Goal: Find specific page/section: Find specific page/section

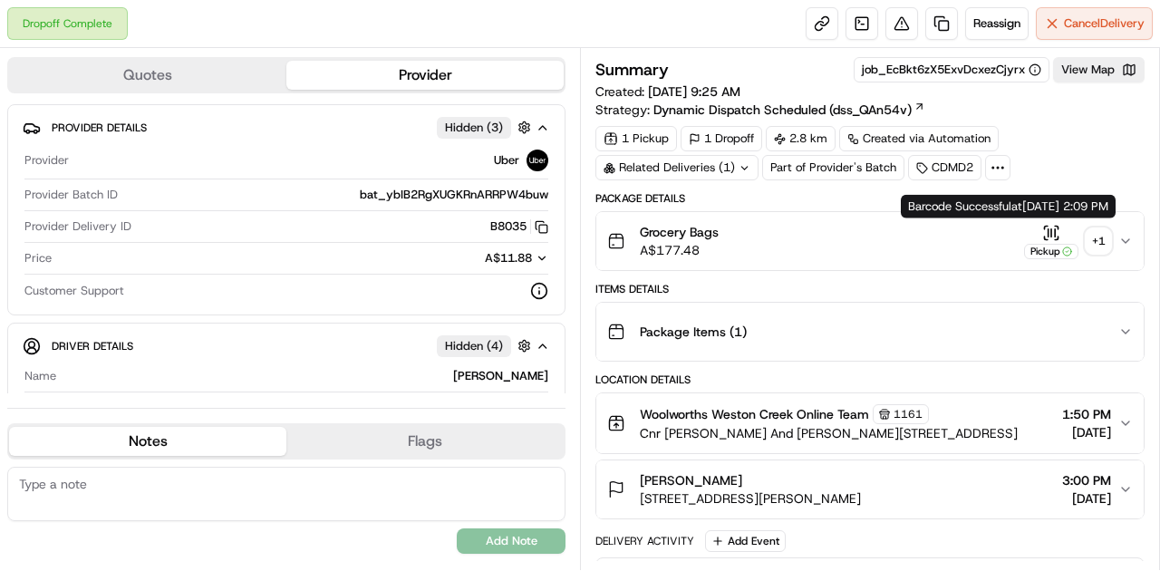
click at [1046, 232] on icon "button" at bounding box center [1051, 233] width 18 height 18
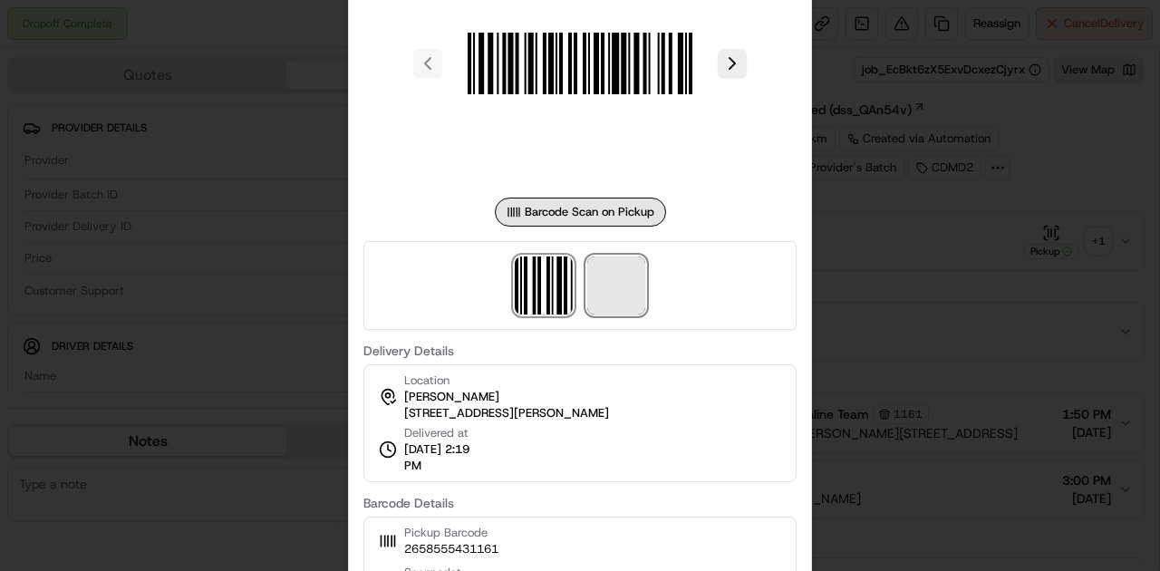
click at [636, 307] on span at bounding box center [616, 285] width 58 height 58
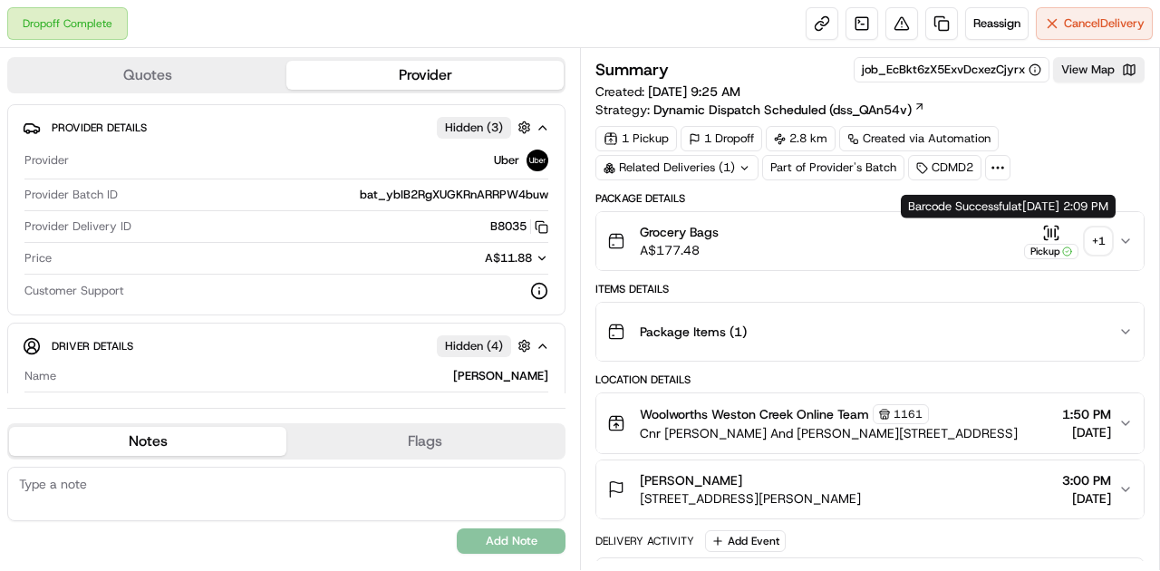
click at [1046, 236] on icon "button" at bounding box center [1051, 233] width 18 height 18
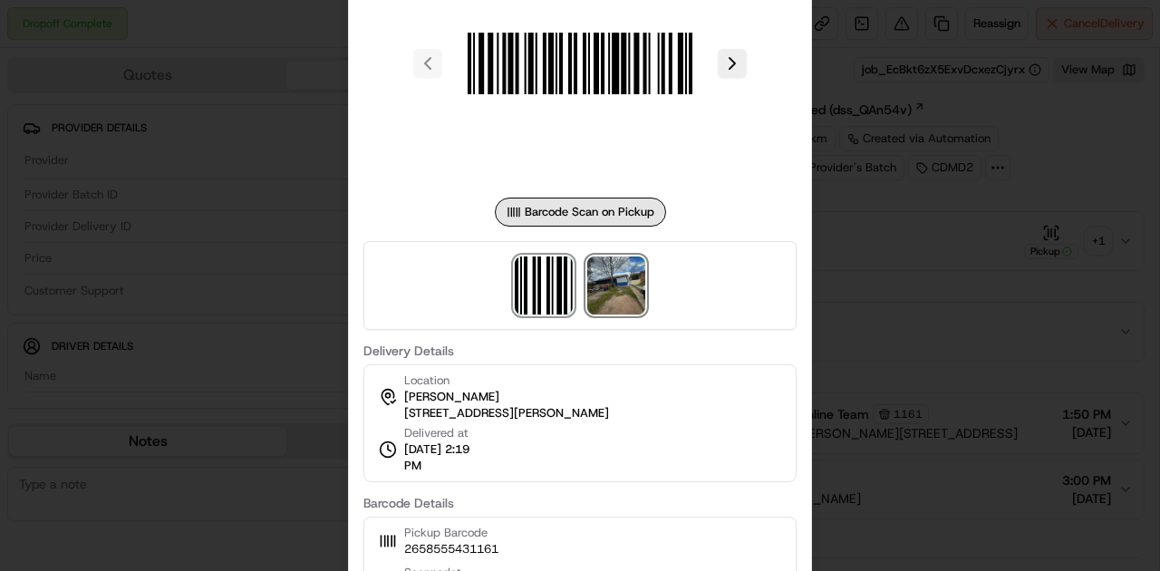
click at [618, 295] on img at bounding box center [616, 285] width 58 height 58
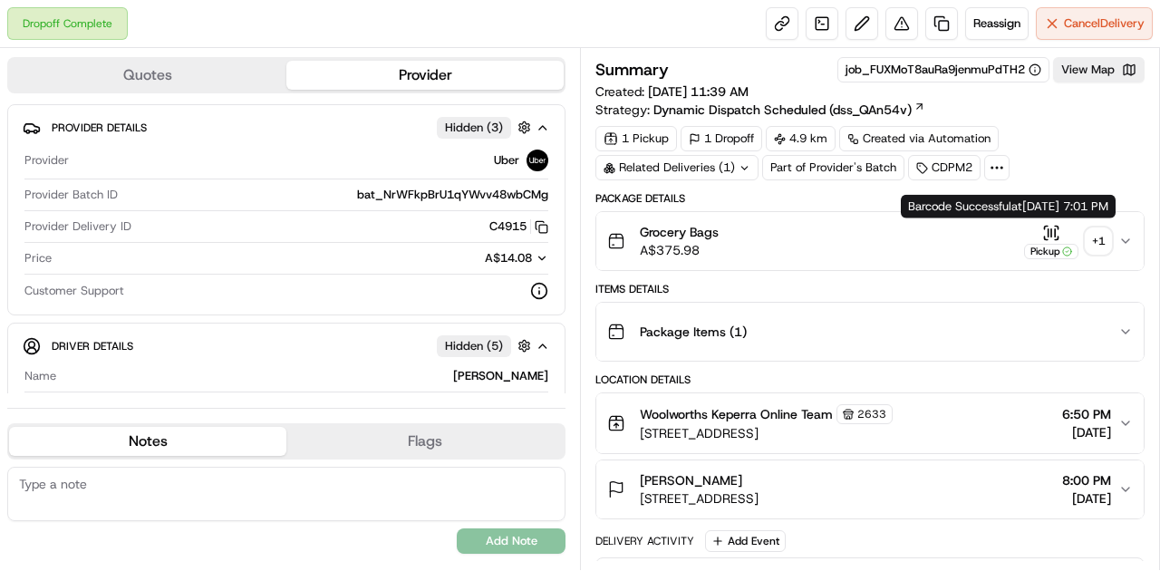
click at [1049, 228] on icon "button" at bounding box center [1049, 231] width 0 height 7
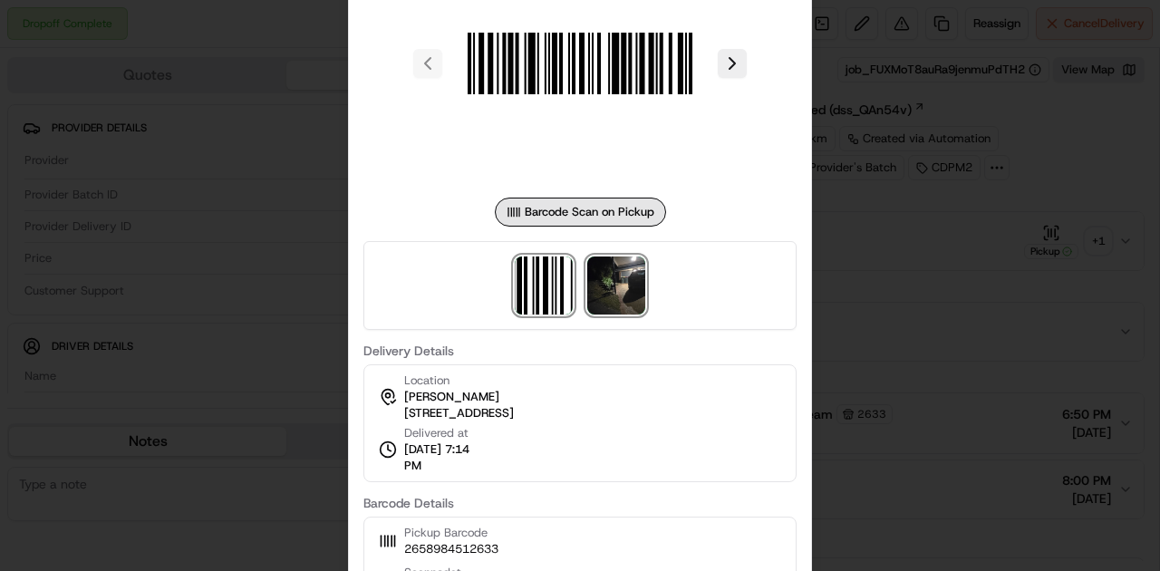
click at [625, 294] on img at bounding box center [616, 285] width 58 height 58
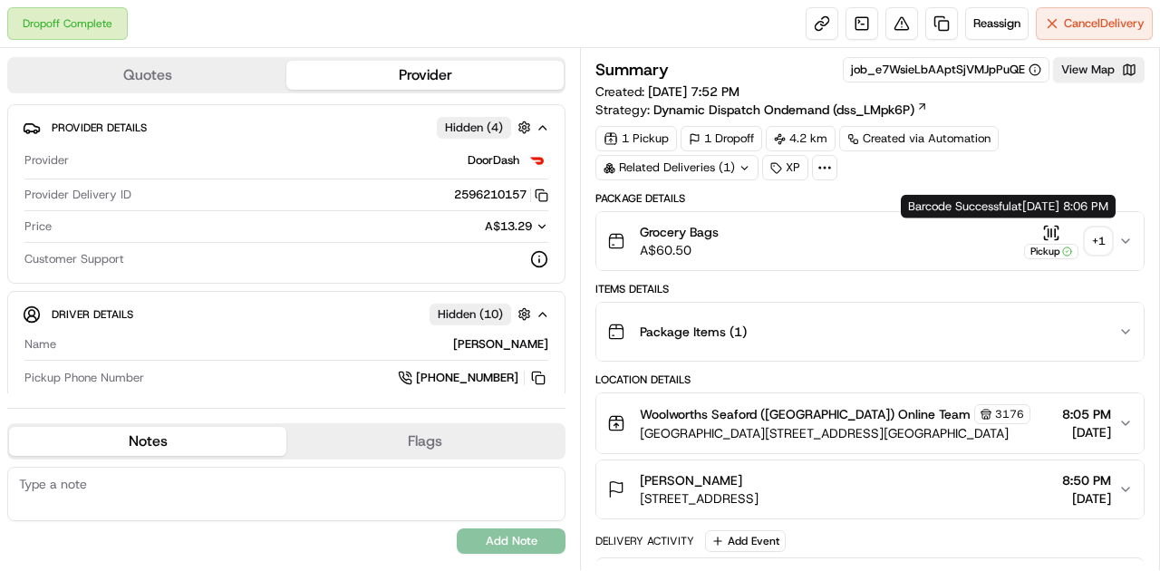
click at [1051, 234] on icon "button" at bounding box center [1051, 231] width 0 height 7
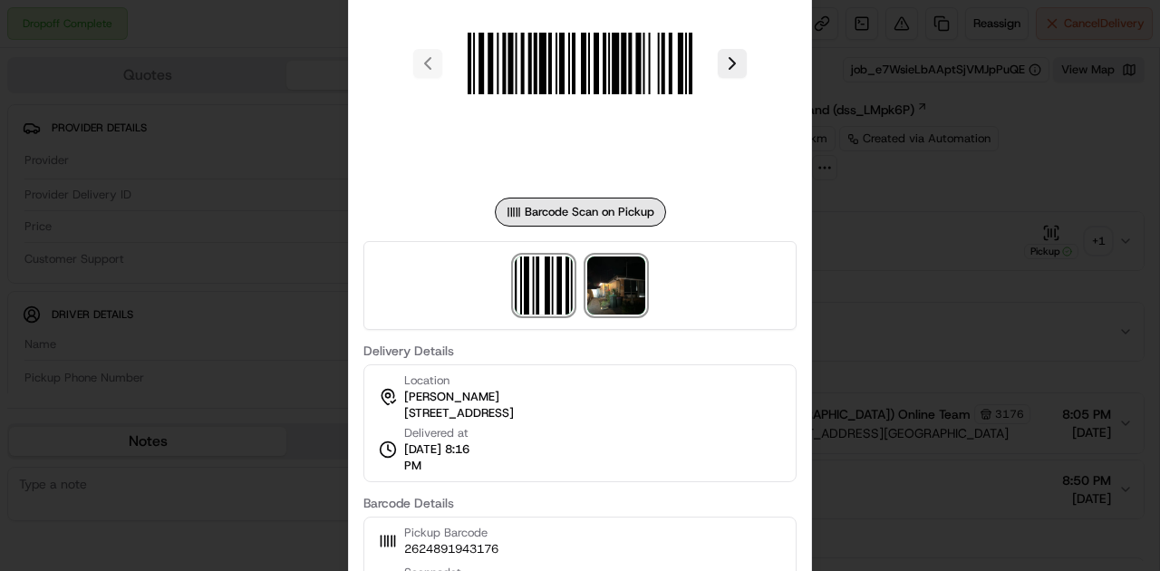
click at [615, 303] on img at bounding box center [616, 285] width 58 height 58
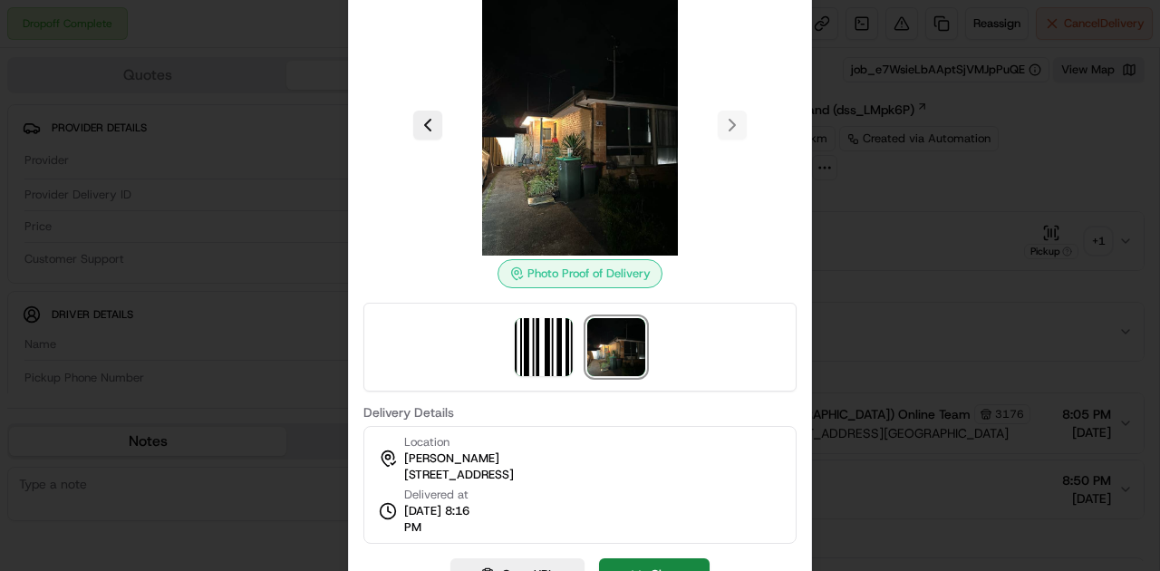
click at [906, 355] on div at bounding box center [580, 285] width 1160 height 571
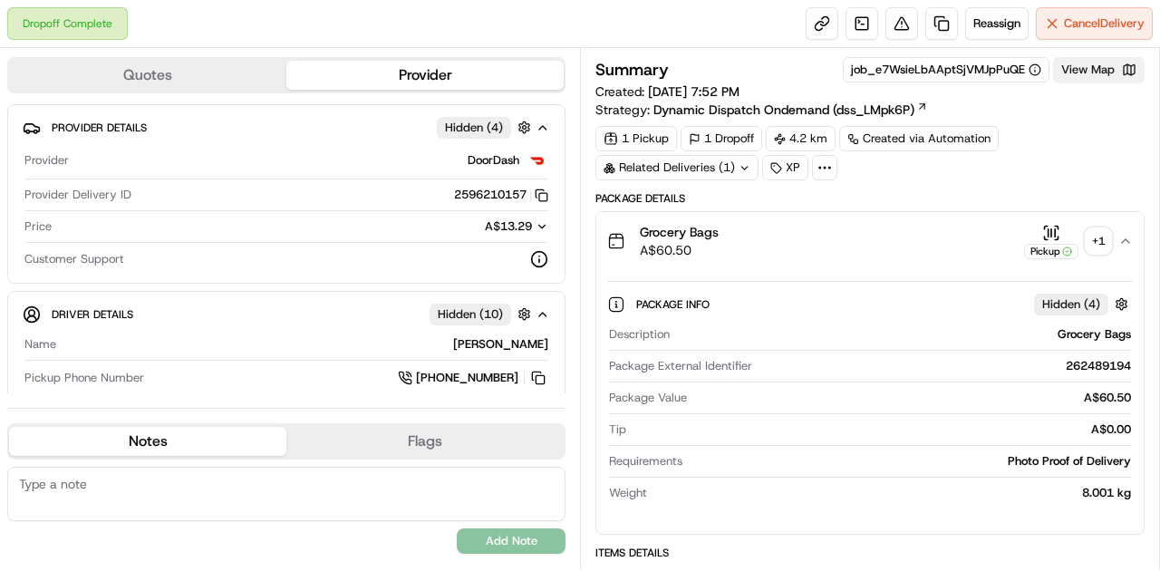
click at [1094, 73] on button "View Map" at bounding box center [1099, 69] width 92 height 25
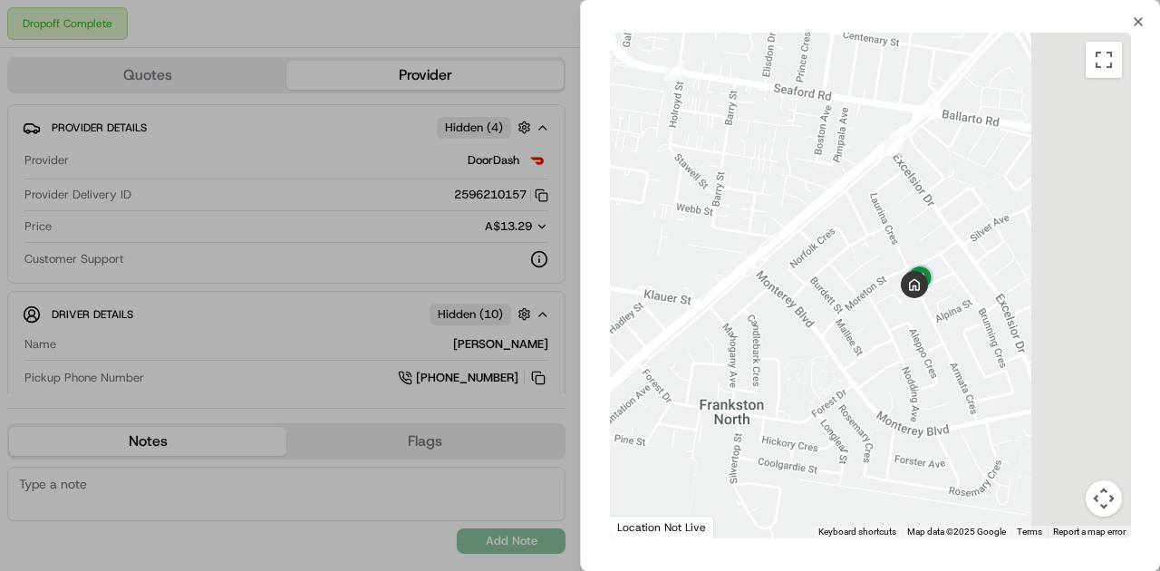
drag, startPoint x: 870, startPoint y: 351, endPoint x: 795, endPoint y: 333, distance: 77.4
click at [795, 333] on div at bounding box center [870, 286] width 521 height 506
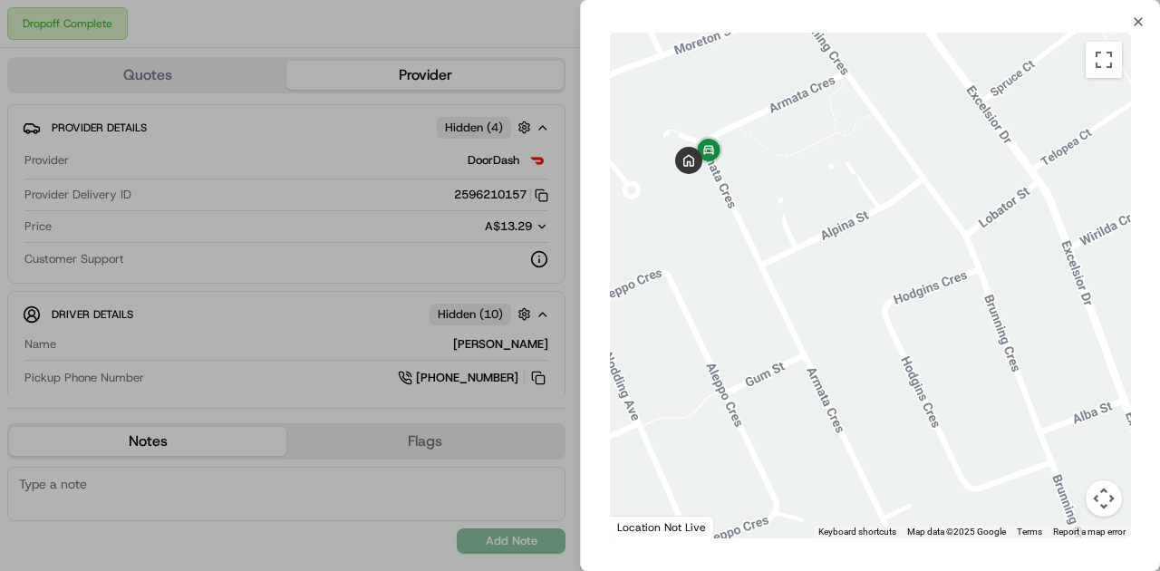
drag, startPoint x: 752, startPoint y: 194, endPoint x: 896, endPoint y: 378, distance: 233.7
click at [900, 382] on div at bounding box center [870, 286] width 521 height 506
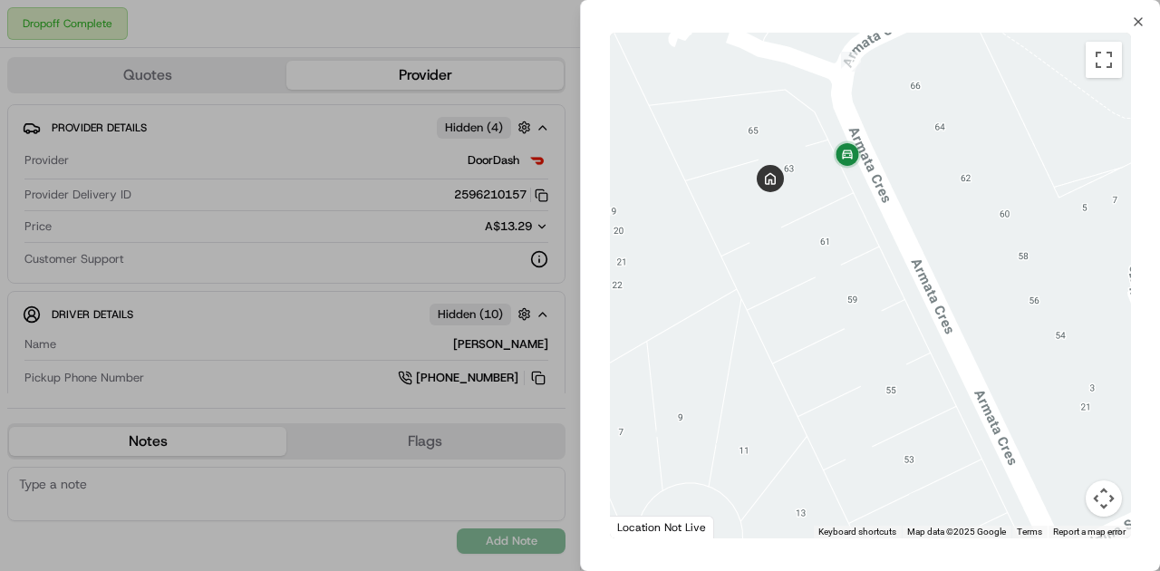
click at [431, 285] on div at bounding box center [580, 285] width 1160 height 571
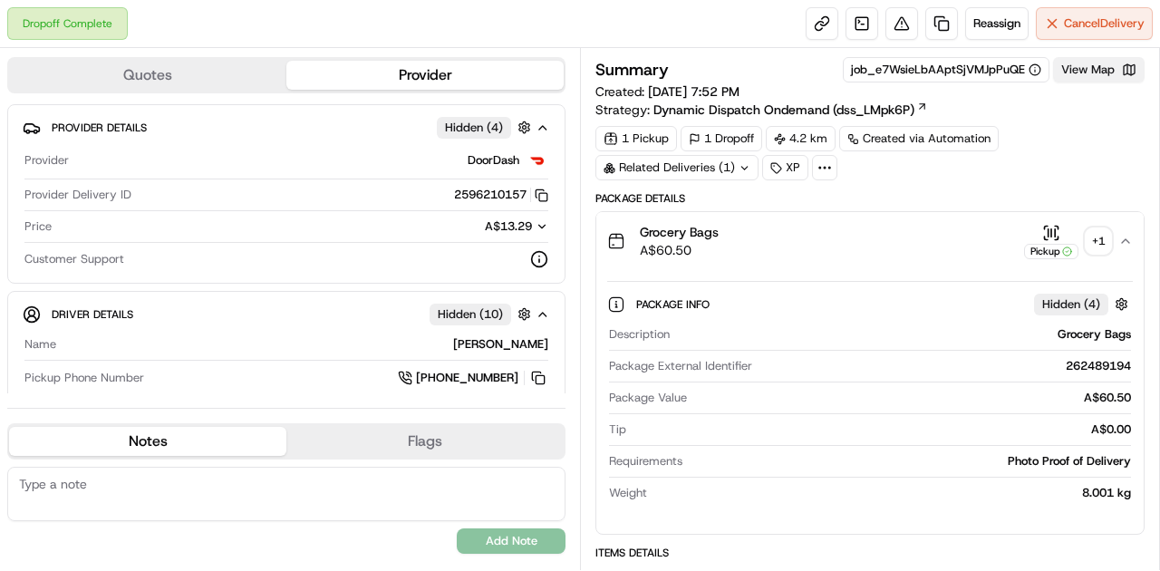
click at [1084, 69] on button "View Map" at bounding box center [1099, 69] width 92 height 25
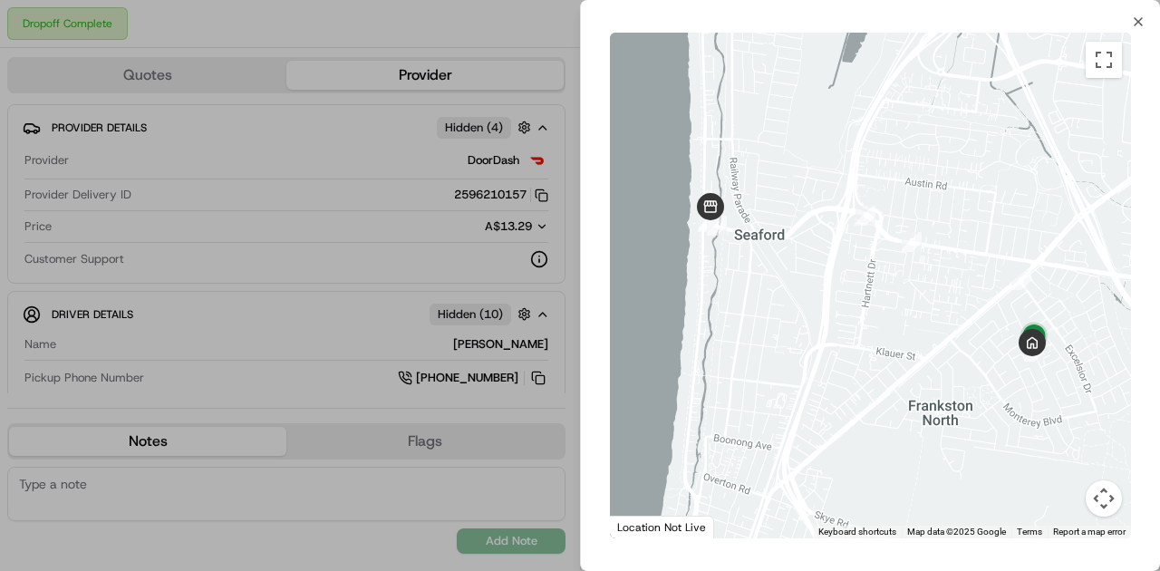
click at [364, 352] on div at bounding box center [580, 285] width 1160 height 571
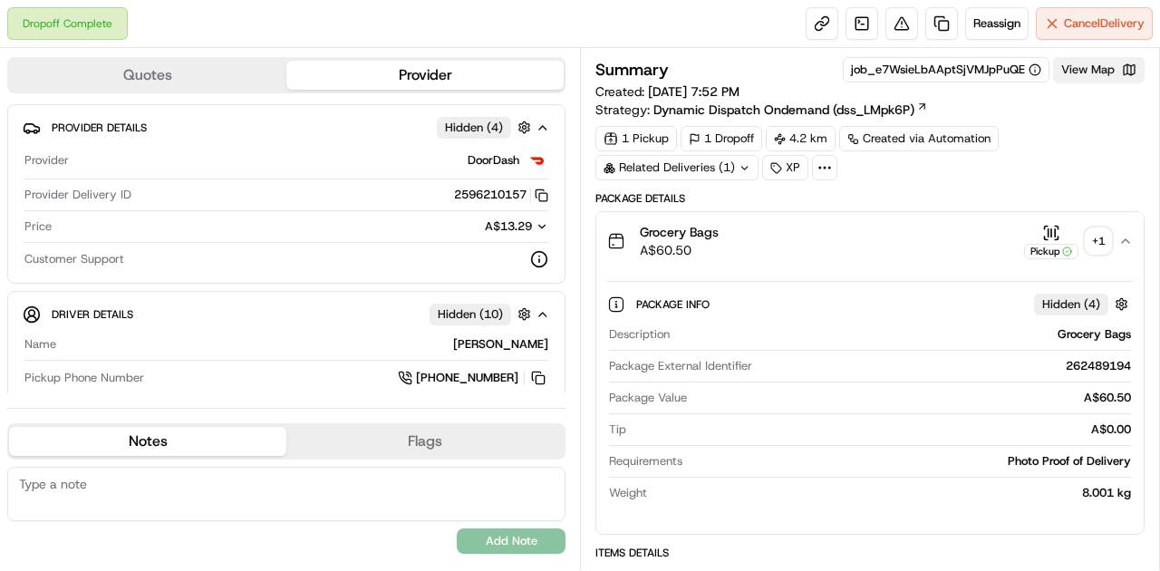
click at [1081, 76] on button "View Map" at bounding box center [1099, 69] width 92 height 25
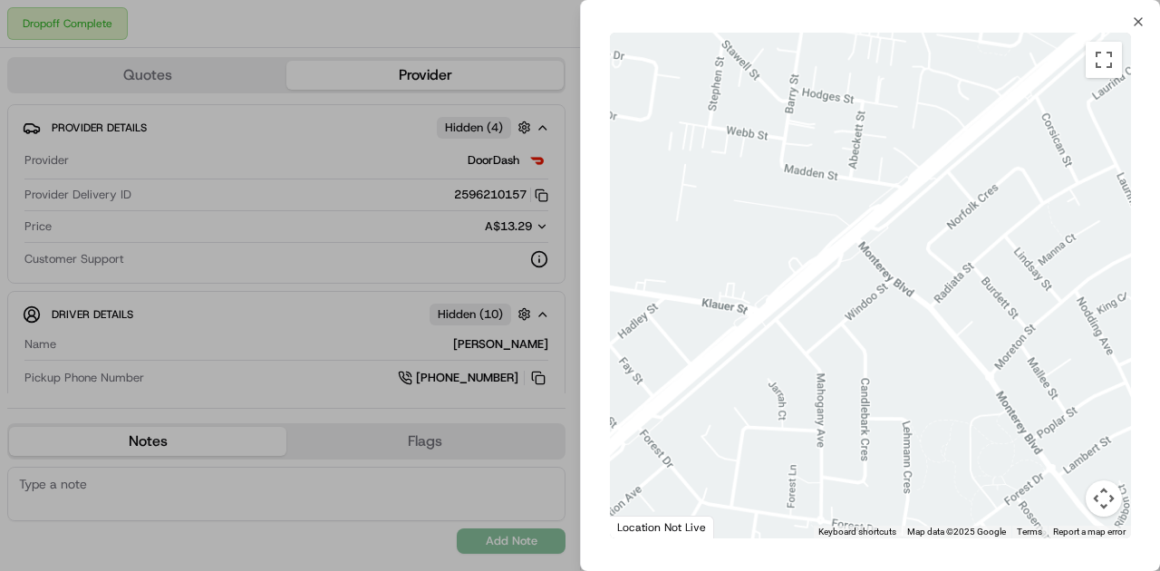
drag, startPoint x: 982, startPoint y: 322, endPoint x: 680, endPoint y: 355, distance: 304.6
click at [681, 355] on div at bounding box center [870, 286] width 521 height 506
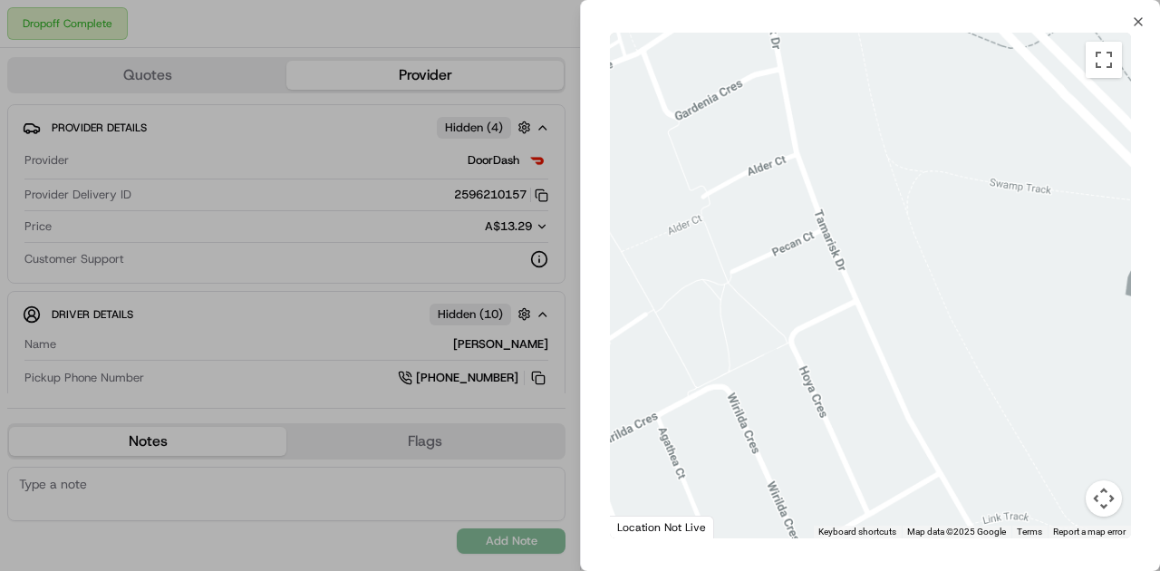
drag, startPoint x: 688, startPoint y: 319, endPoint x: 979, endPoint y: 368, distance: 295.0
click at [1050, 413] on div at bounding box center [870, 286] width 521 height 506
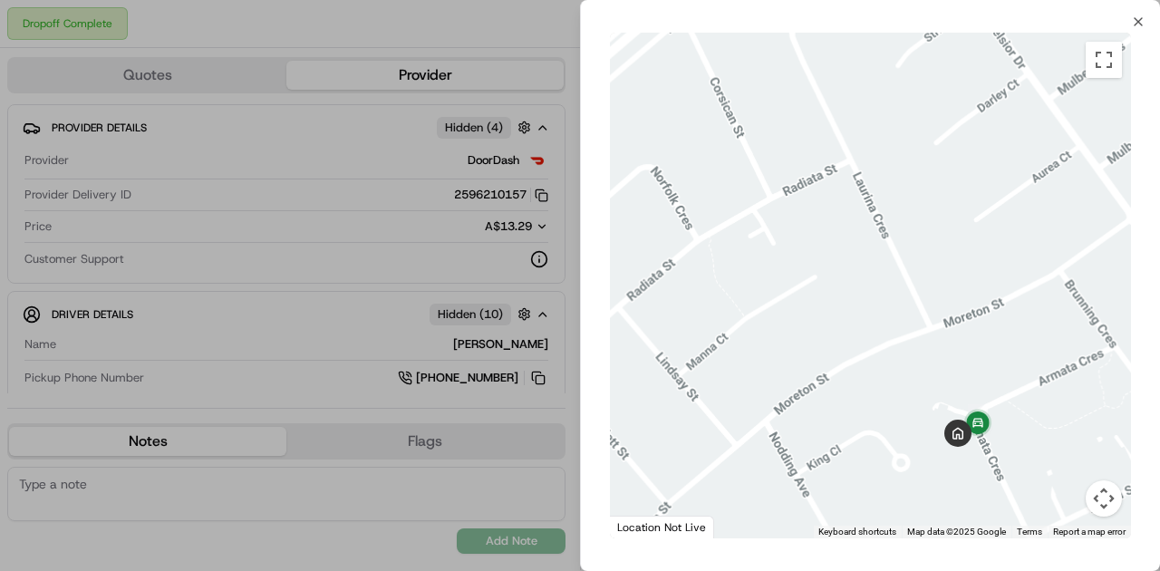
drag, startPoint x: 971, startPoint y: 367, endPoint x: 946, endPoint y: 303, distance: 68.8
click at [946, 303] on div at bounding box center [870, 286] width 521 height 506
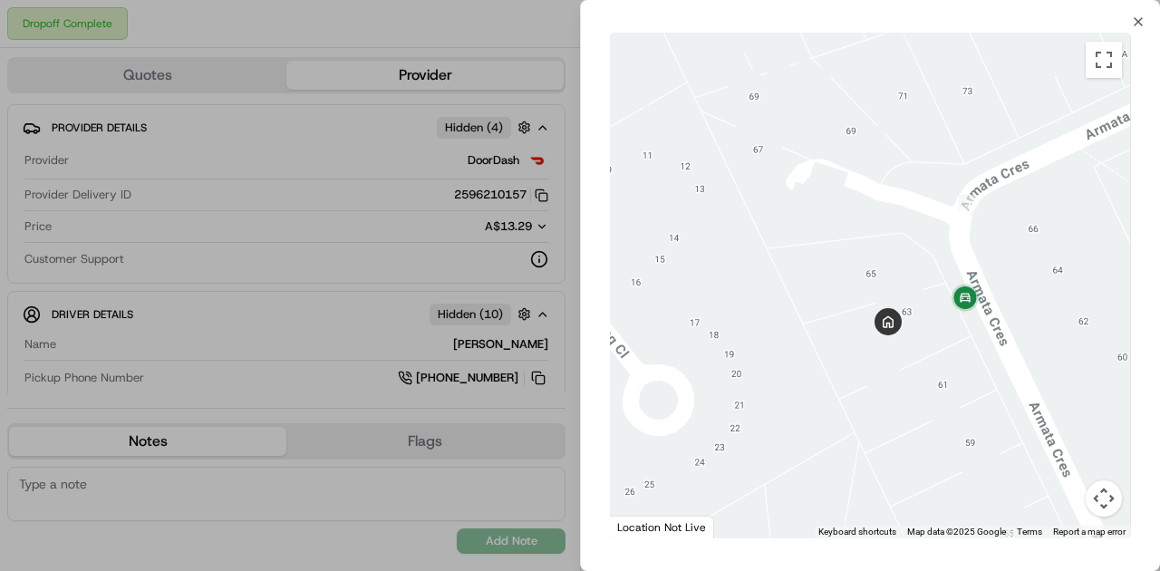
drag, startPoint x: 994, startPoint y: 366, endPoint x: 942, endPoint y: 248, distance: 129.0
click at [956, 370] on div at bounding box center [870, 286] width 521 height 506
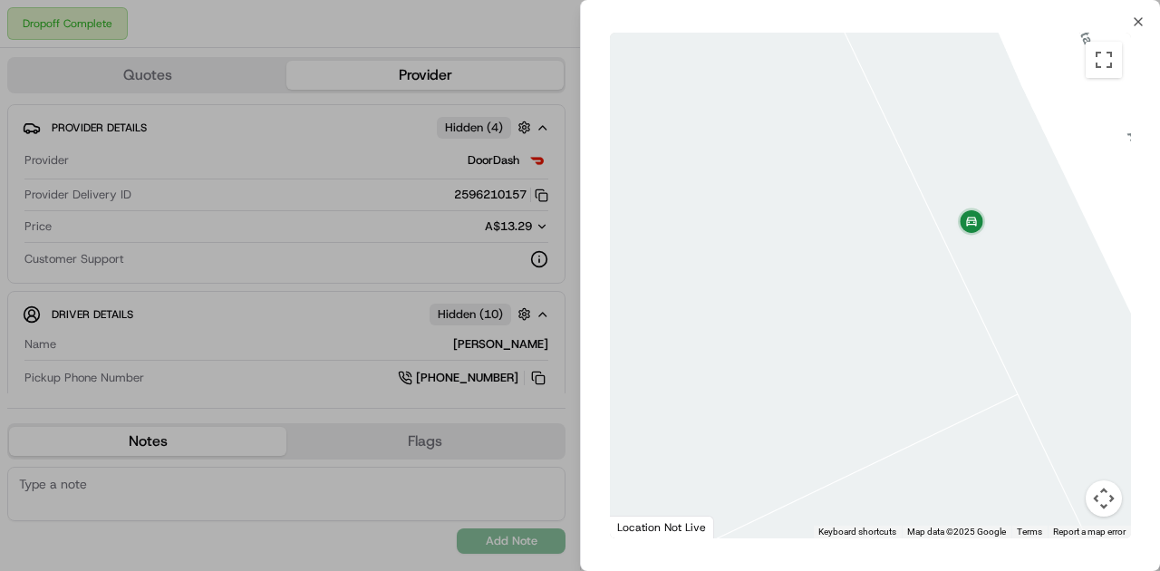
click at [388, 334] on div at bounding box center [580, 285] width 1160 height 571
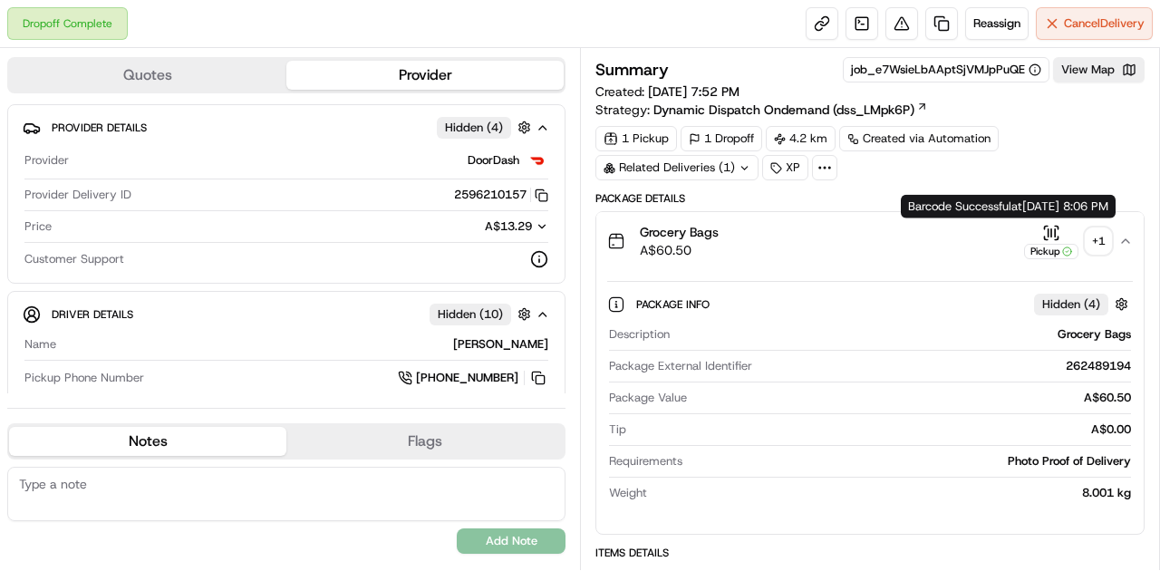
click at [1048, 228] on icon "button" at bounding box center [1051, 233] width 18 height 18
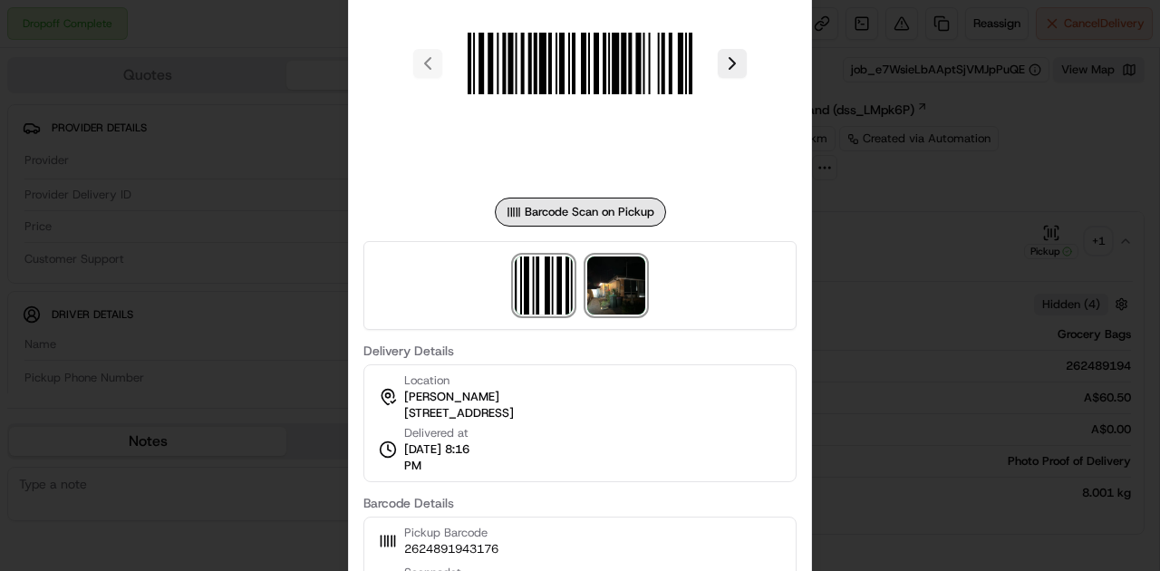
click at [602, 298] on img at bounding box center [616, 285] width 58 height 58
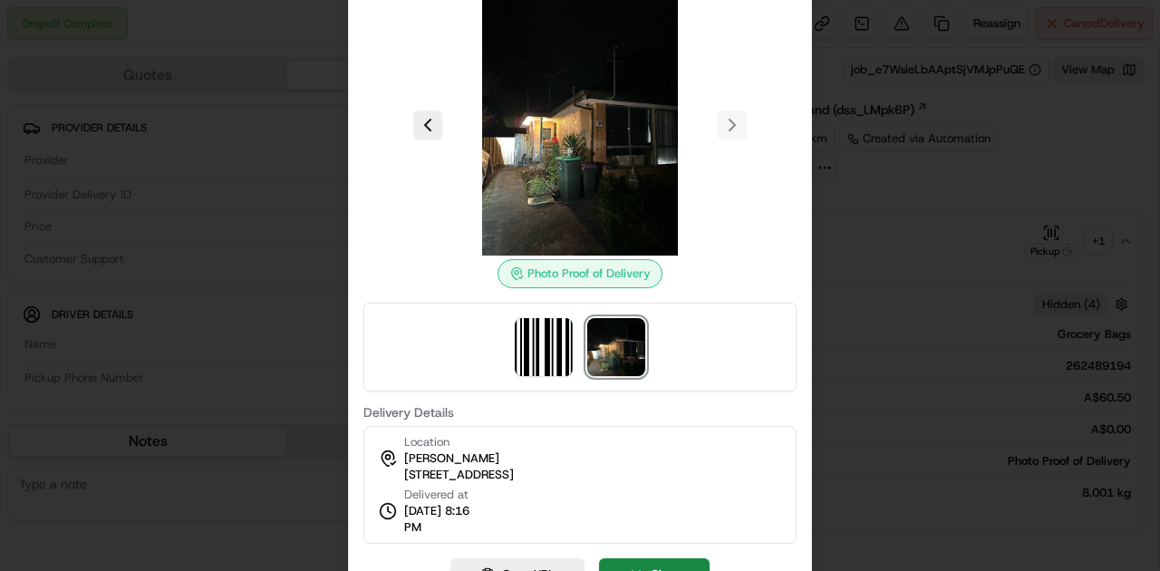
drag, startPoint x: 393, startPoint y: 479, endPoint x: 669, endPoint y: 479, distance: 275.5
click at [669, 479] on div "Location tamika moore 63 Armata Cres, Frankston North, VIC 3200, AU Delivered a…" at bounding box center [579, 485] width 433 height 118
copy span "[STREET_ADDRESS]"
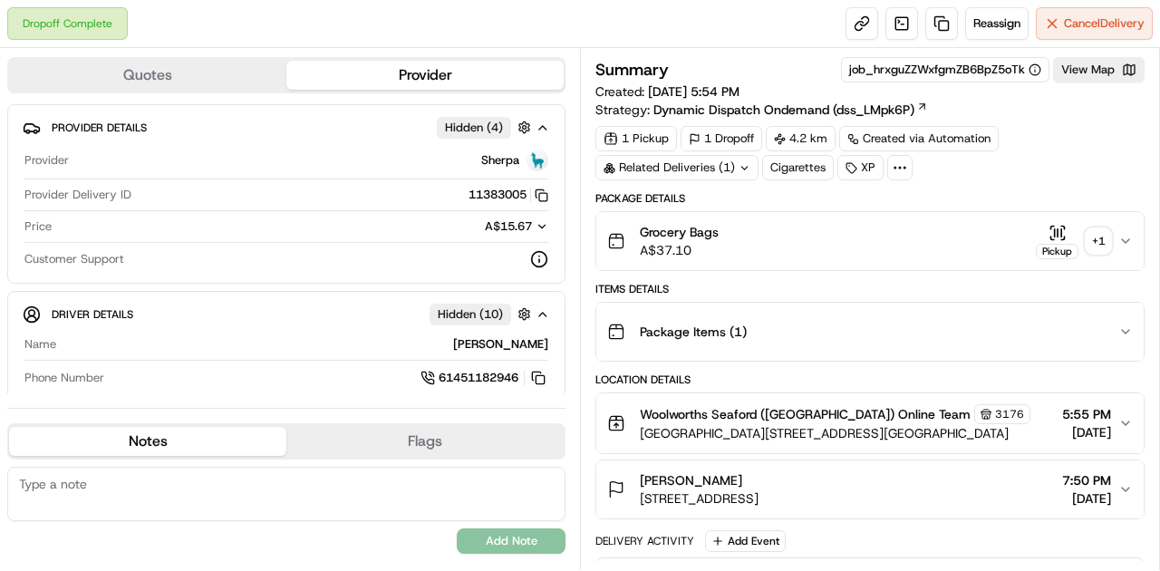
click at [1054, 227] on icon "button" at bounding box center [1058, 233] width 18 height 18
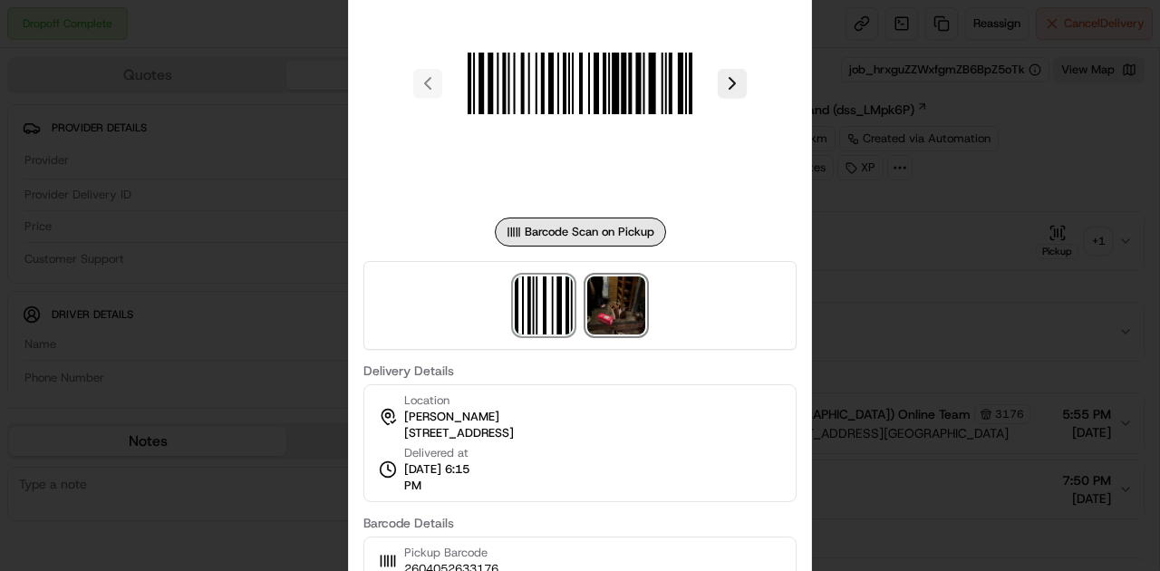
click at [598, 312] on img at bounding box center [616, 305] width 58 height 58
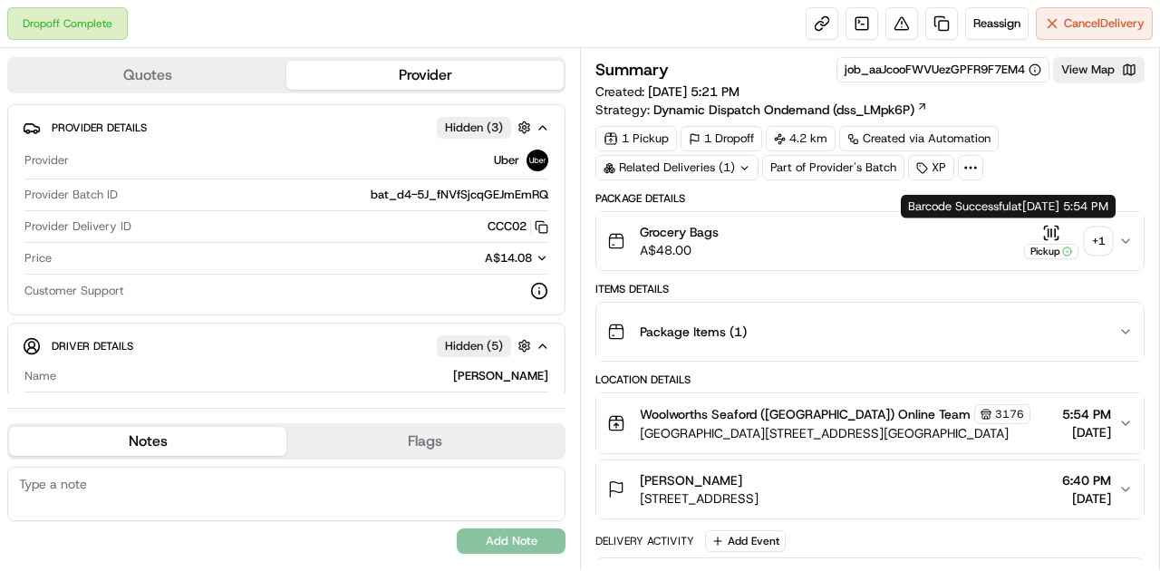
click at [1054, 230] on icon "button" at bounding box center [1051, 233] width 18 height 18
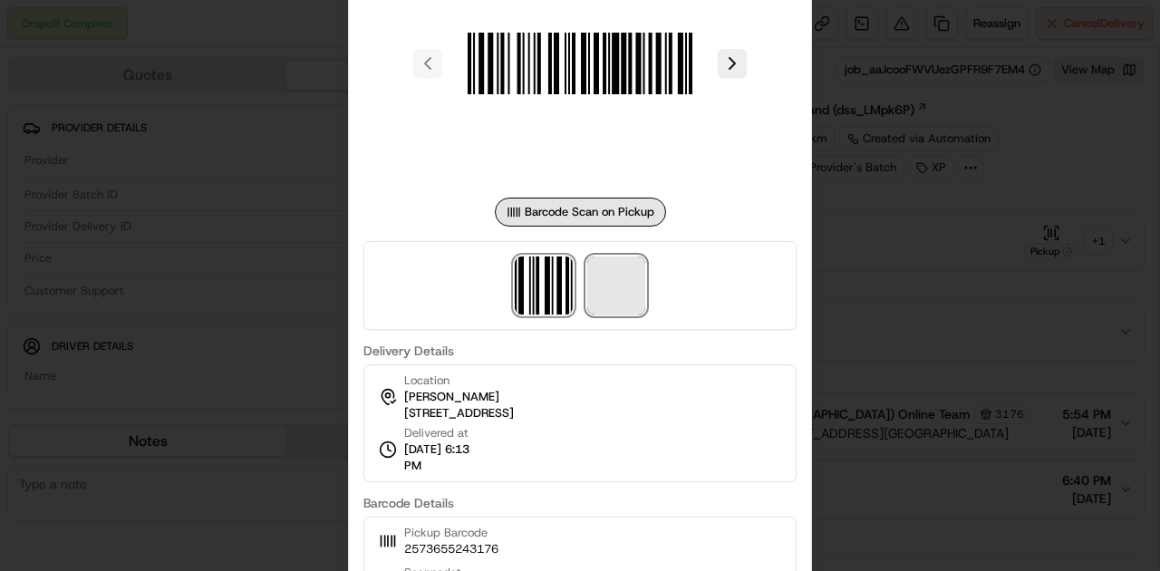
click at [624, 298] on span at bounding box center [616, 285] width 58 height 58
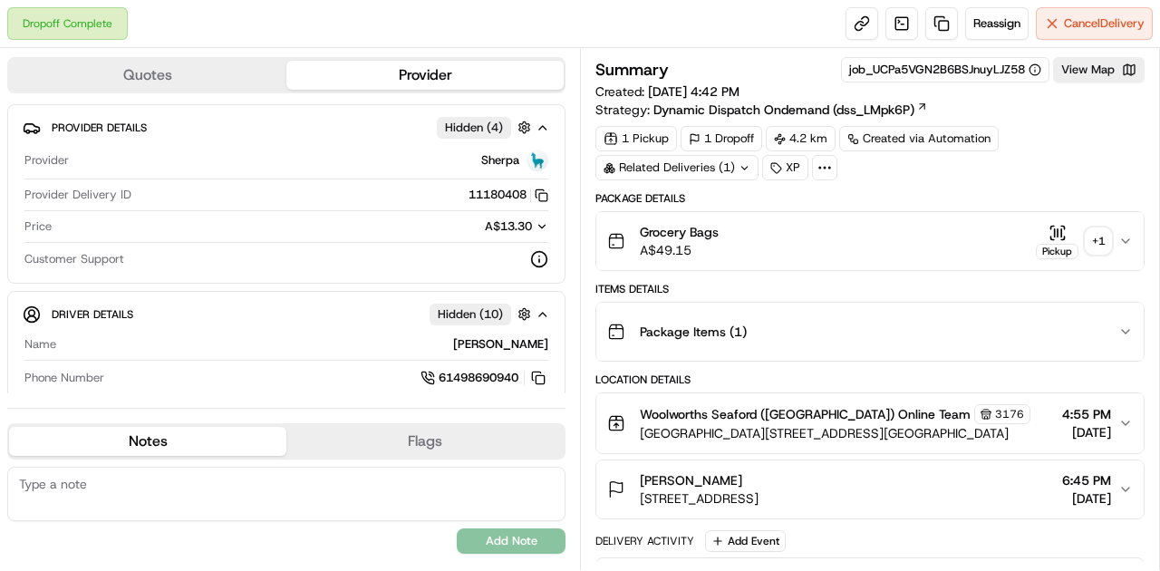
click at [1057, 231] on icon "button" at bounding box center [1058, 233] width 18 height 18
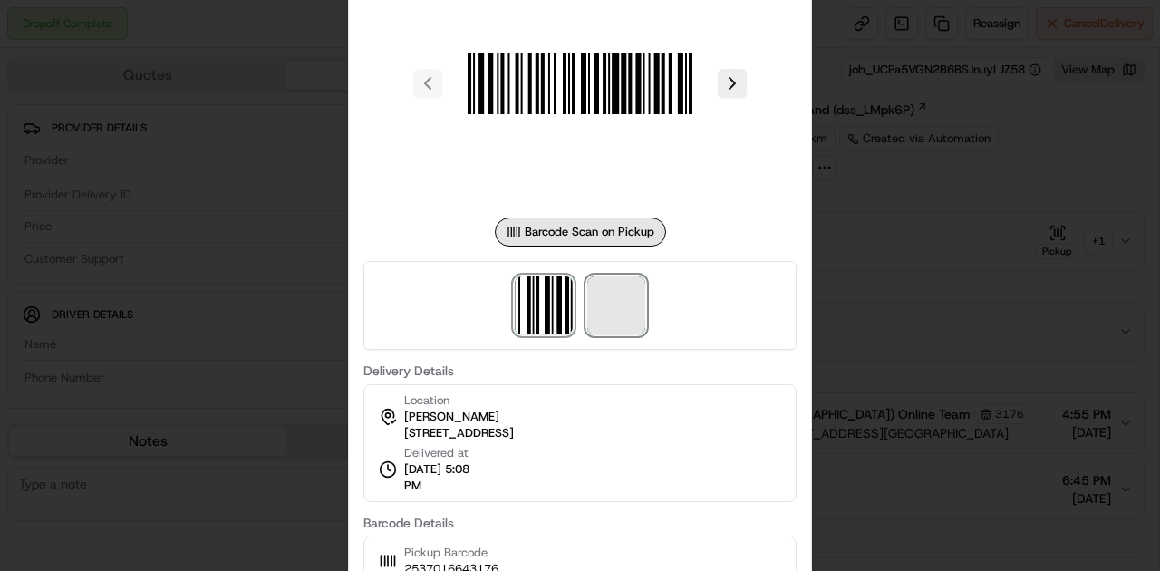
click at [629, 312] on span at bounding box center [616, 305] width 58 height 58
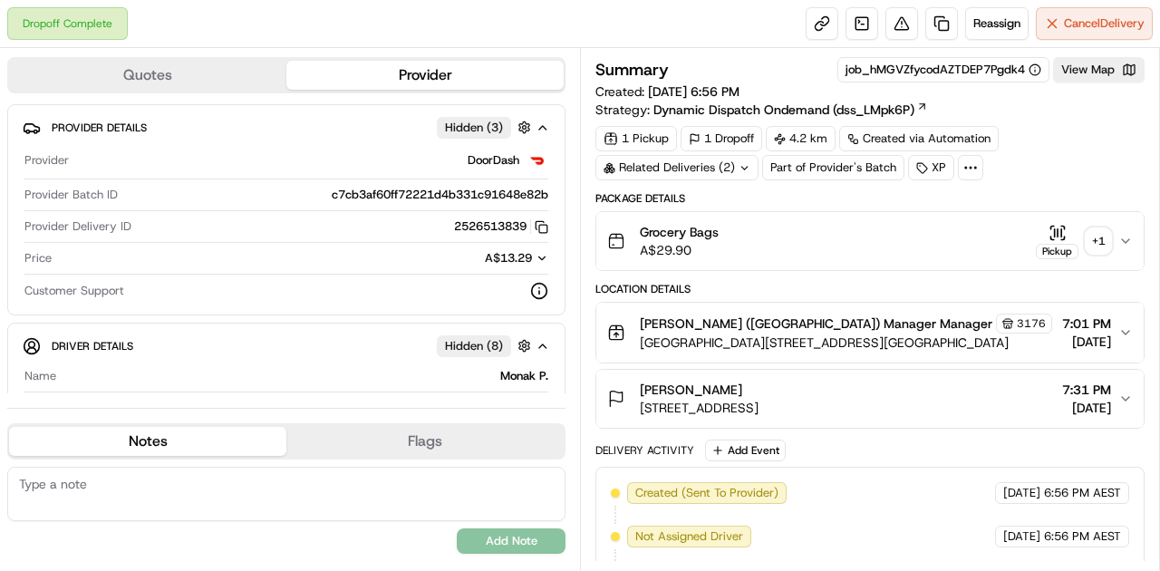
click at [1056, 230] on icon "button" at bounding box center [1058, 233] width 18 height 18
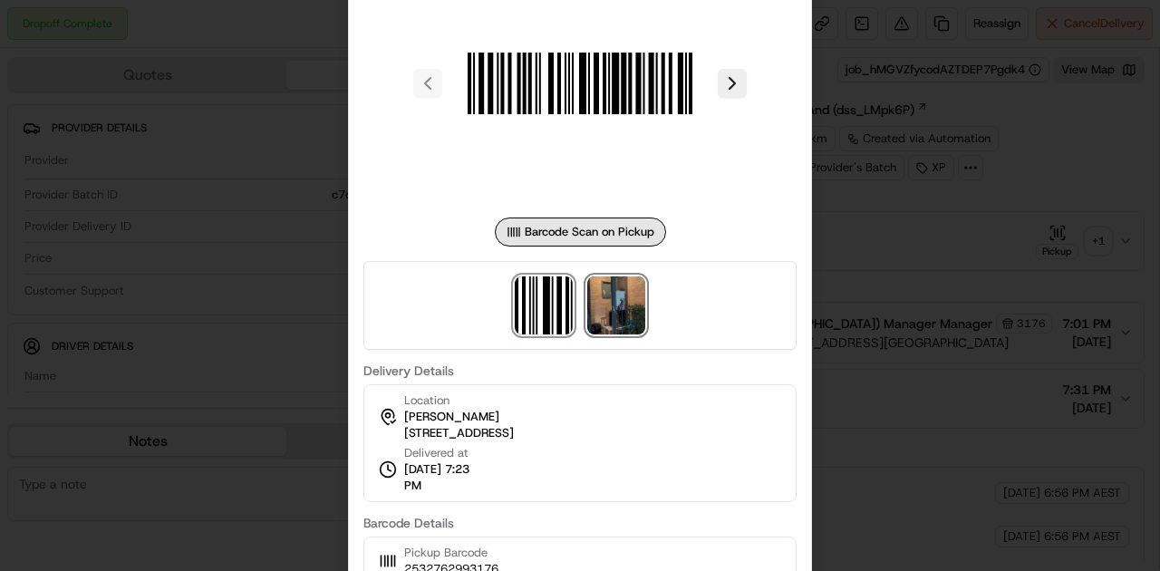
click at [618, 319] on img at bounding box center [616, 305] width 58 height 58
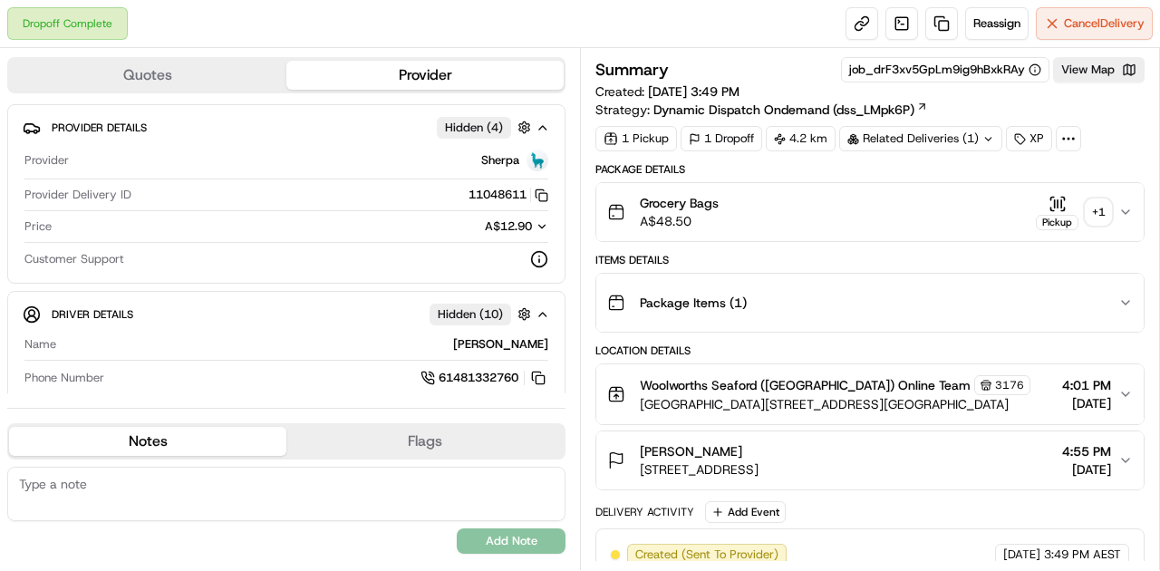
click at [1053, 195] on icon "button" at bounding box center [1058, 204] width 18 height 18
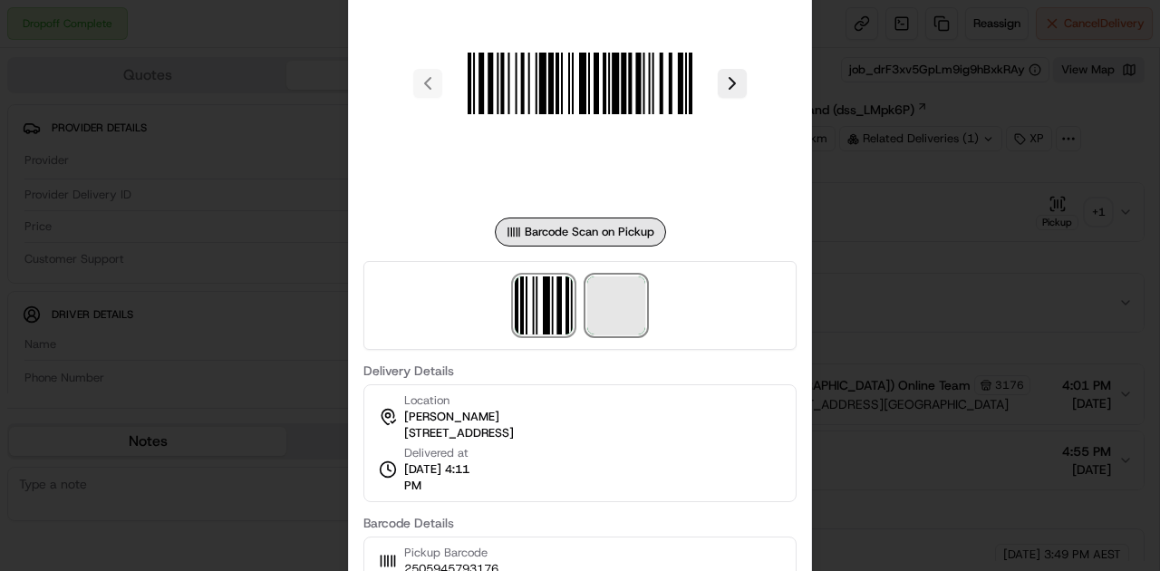
click at [599, 321] on span at bounding box center [616, 305] width 58 height 58
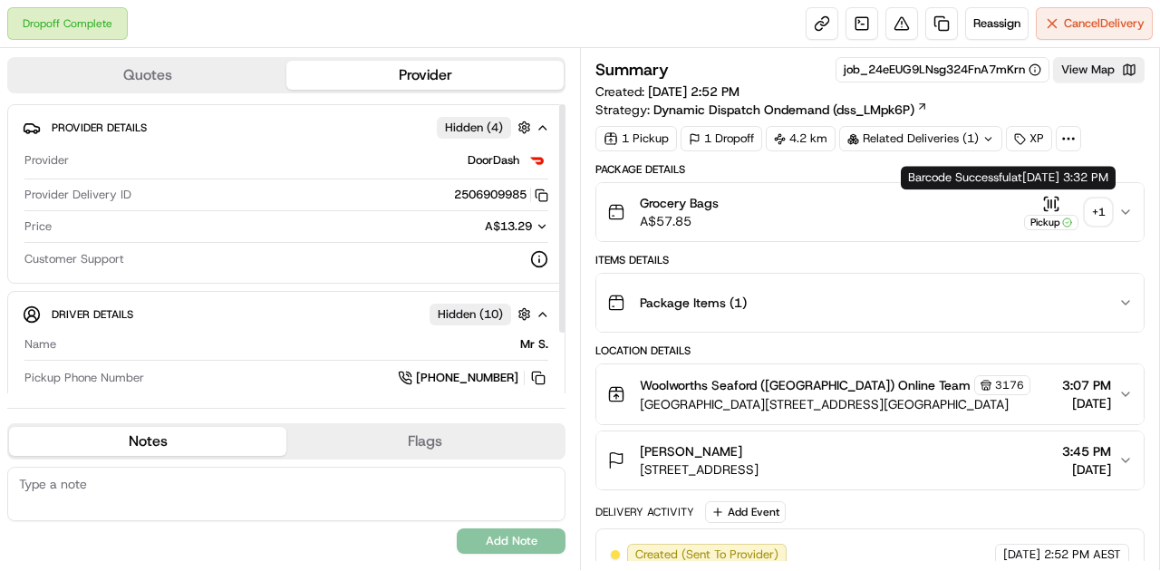
click at [1046, 203] on icon "button" at bounding box center [1051, 204] width 18 height 18
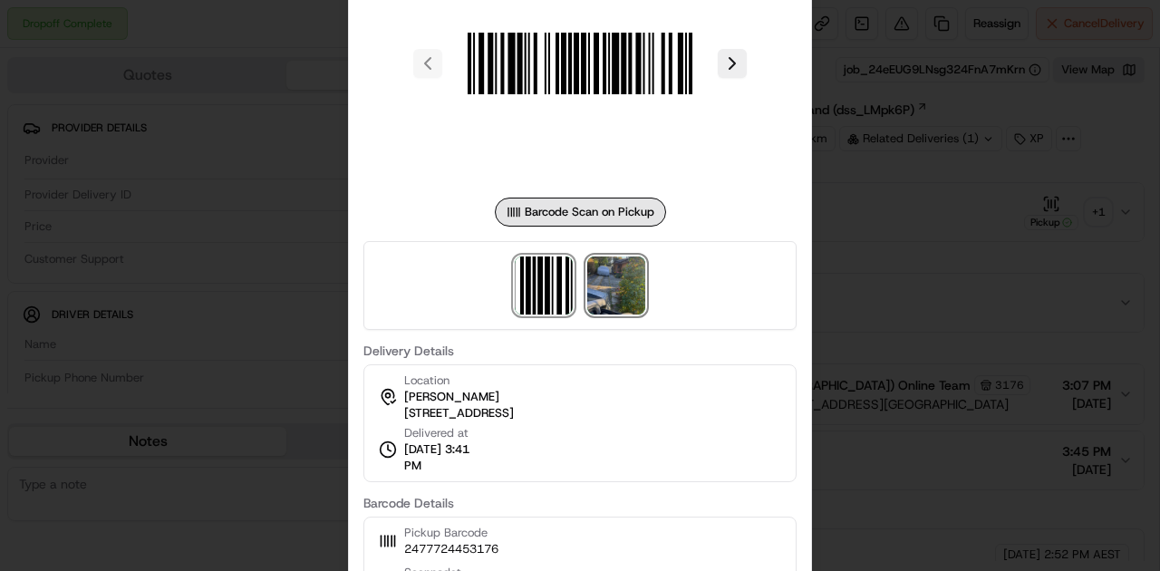
click at [620, 309] on img at bounding box center [616, 285] width 58 height 58
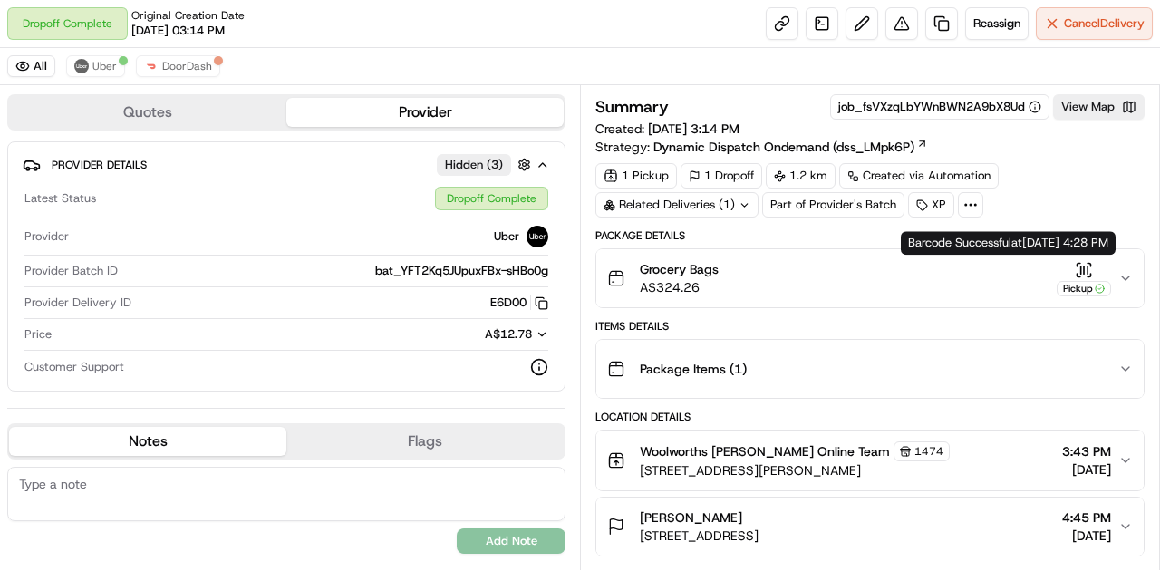
click at [1075, 261] on icon "button" at bounding box center [1084, 270] width 18 height 18
